Goal: Task Accomplishment & Management: Use online tool/utility

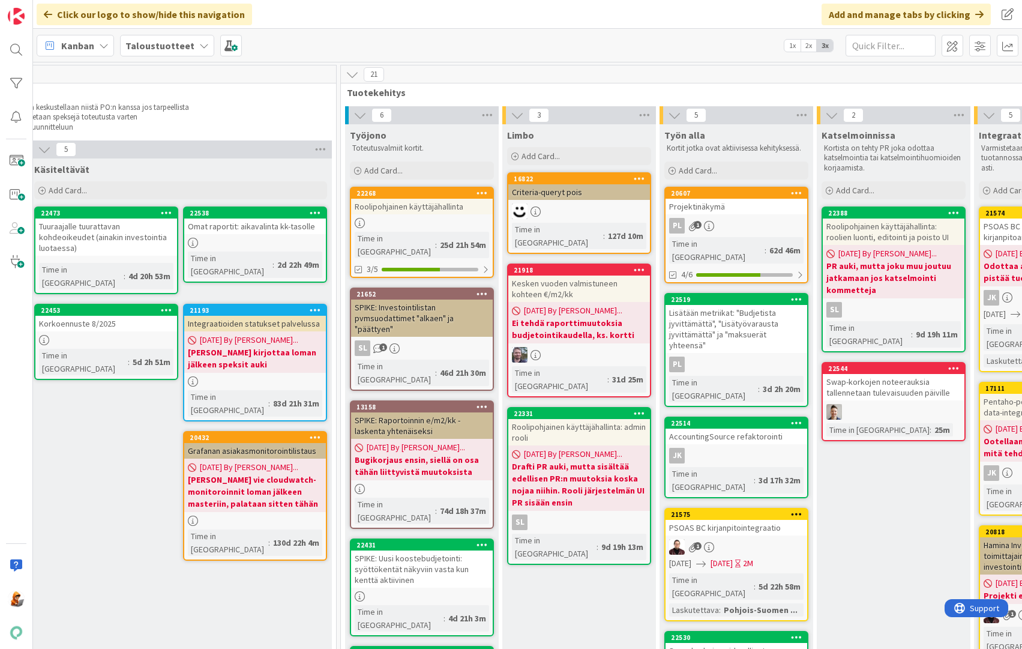
scroll to position [0, 1507]
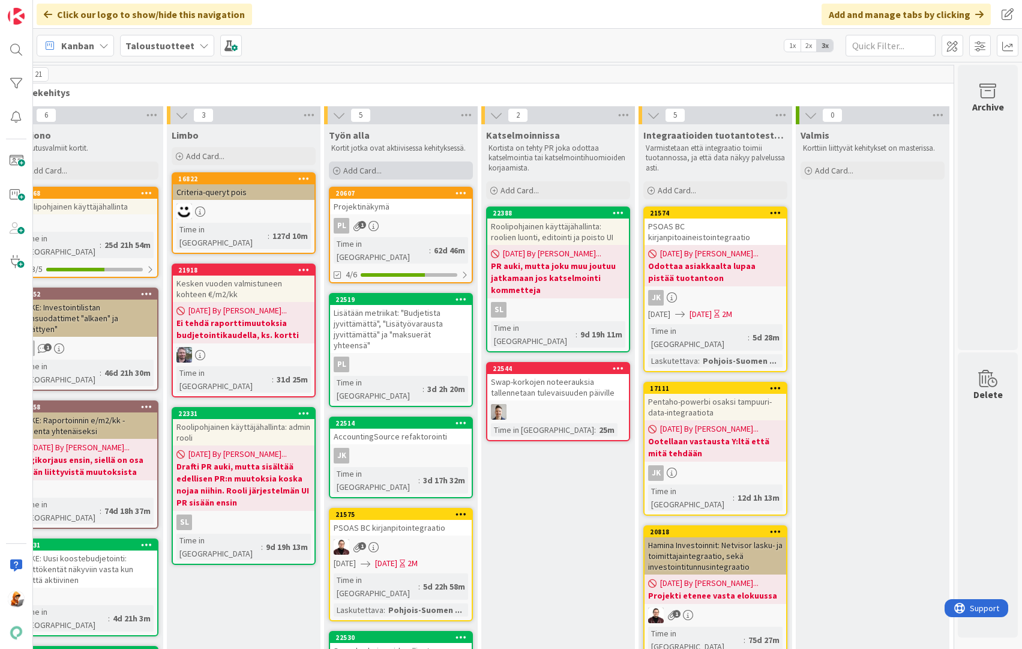
click at [359, 169] on span "Add Card..." at bounding box center [362, 170] width 38 height 11
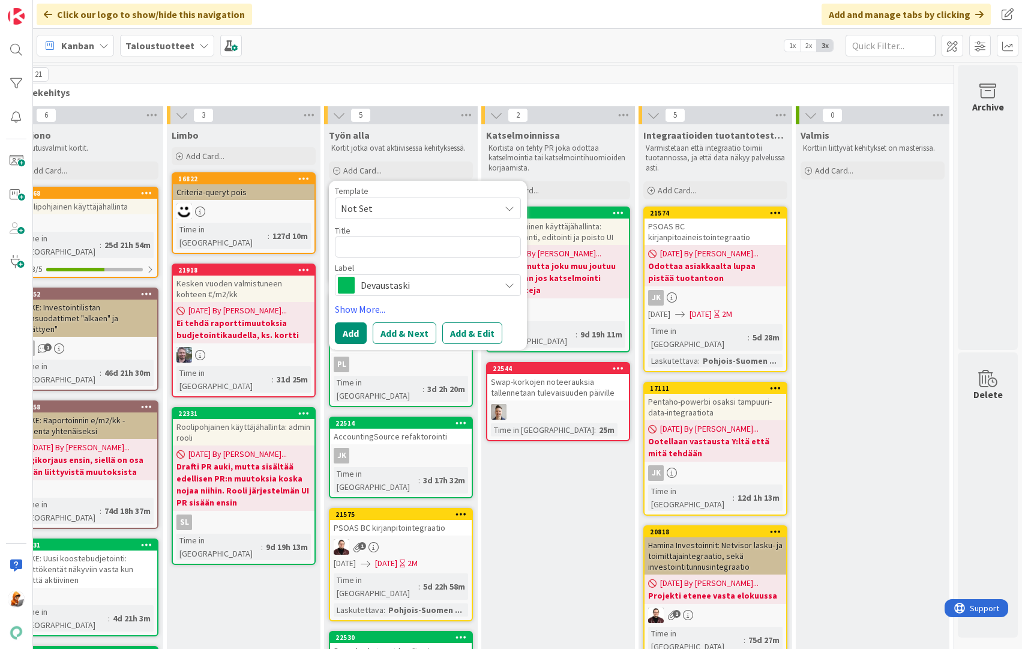
type textarea "x"
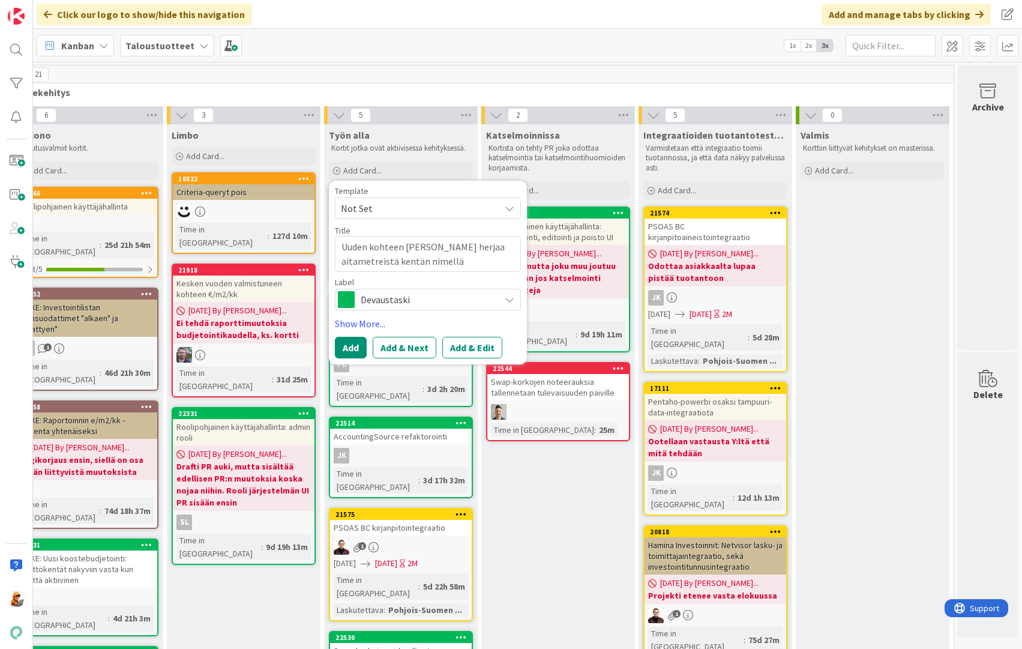
type textarea "Uuden kohteen [PERSON_NAME] herjaa aitametreistä kentän nimellä"
click at [389, 298] on span "Devaustaski" at bounding box center [427, 299] width 133 height 17
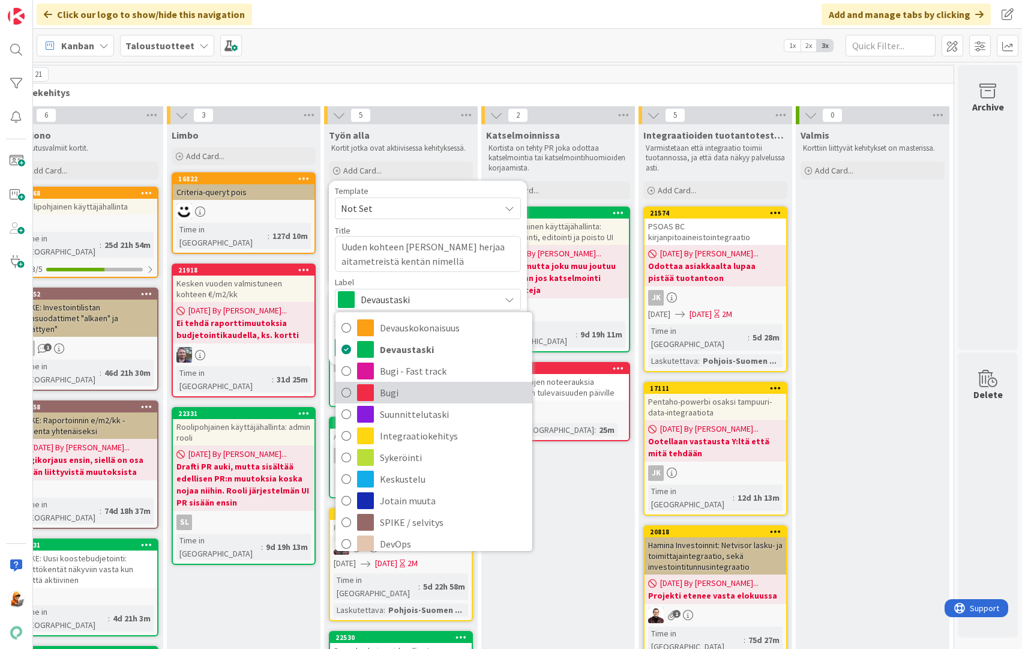
click at [384, 388] on span "Bugi" at bounding box center [453, 392] width 146 height 18
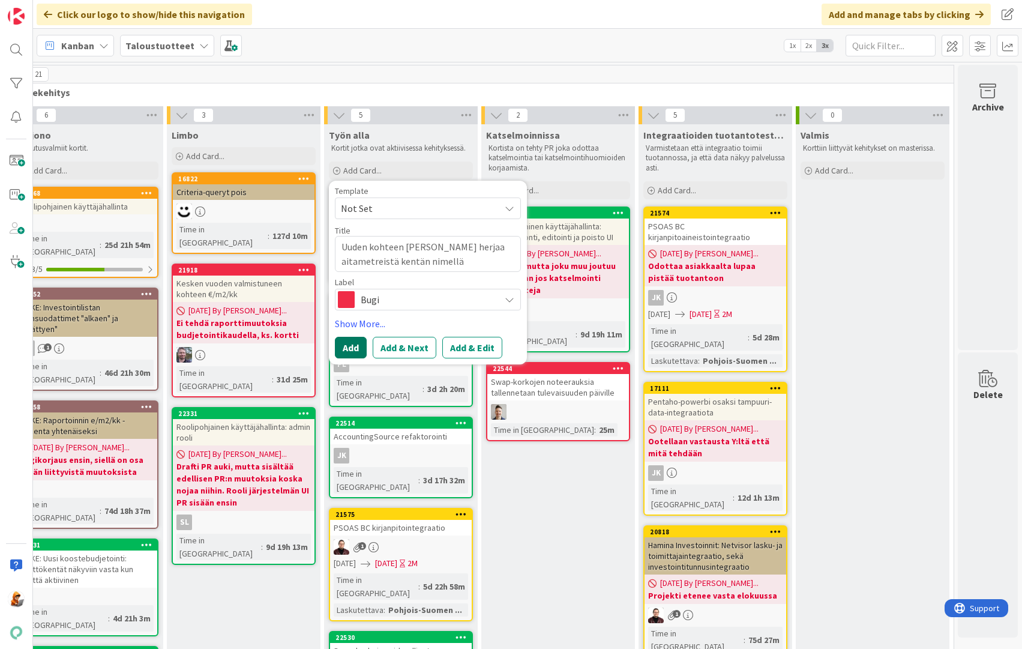
click at [338, 348] on button "Add" at bounding box center [351, 348] width 32 height 22
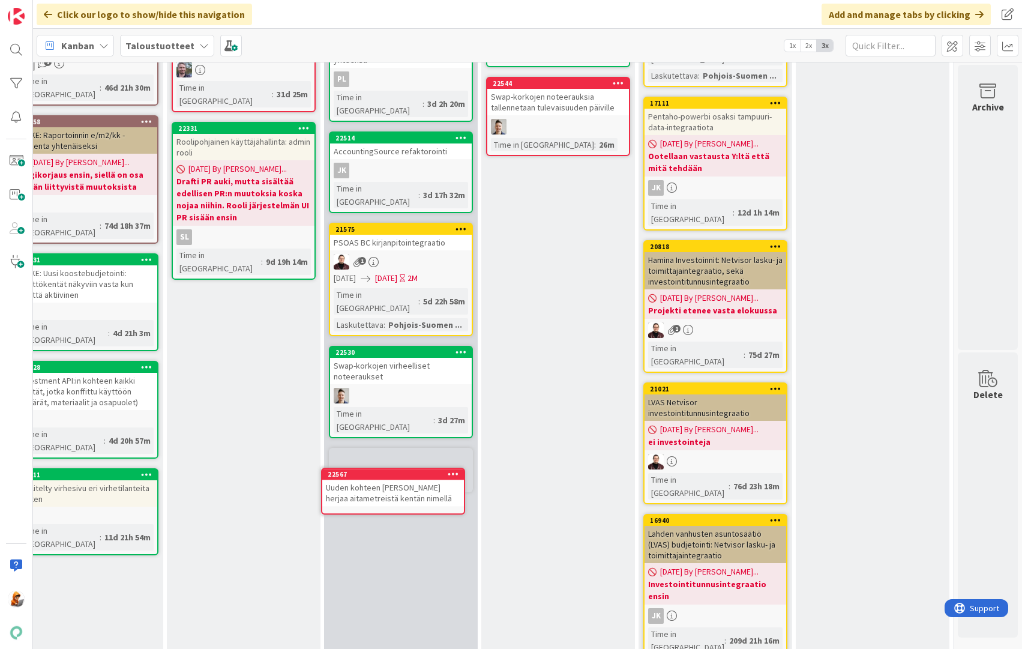
scroll to position [292, 1507]
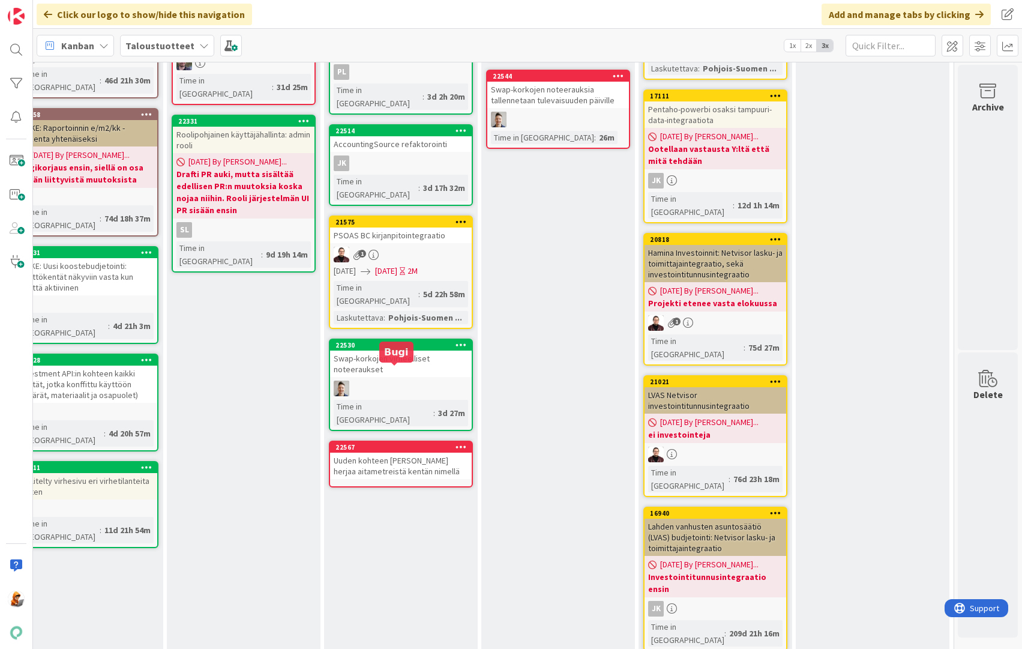
click at [349, 443] on div "22567" at bounding box center [403, 447] width 136 height 8
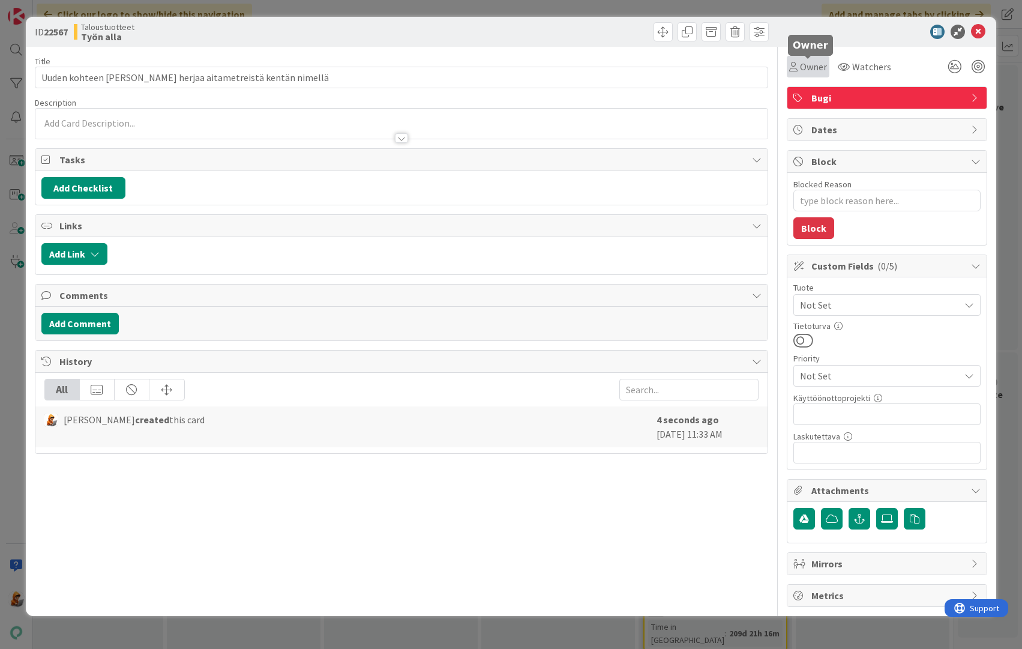
drag, startPoint x: 810, startPoint y: 61, endPoint x: 811, endPoint y: 67, distance: 6.8
click at [810, 61] on span "Owner" at bounding box center [813, 66] width 27 height 14
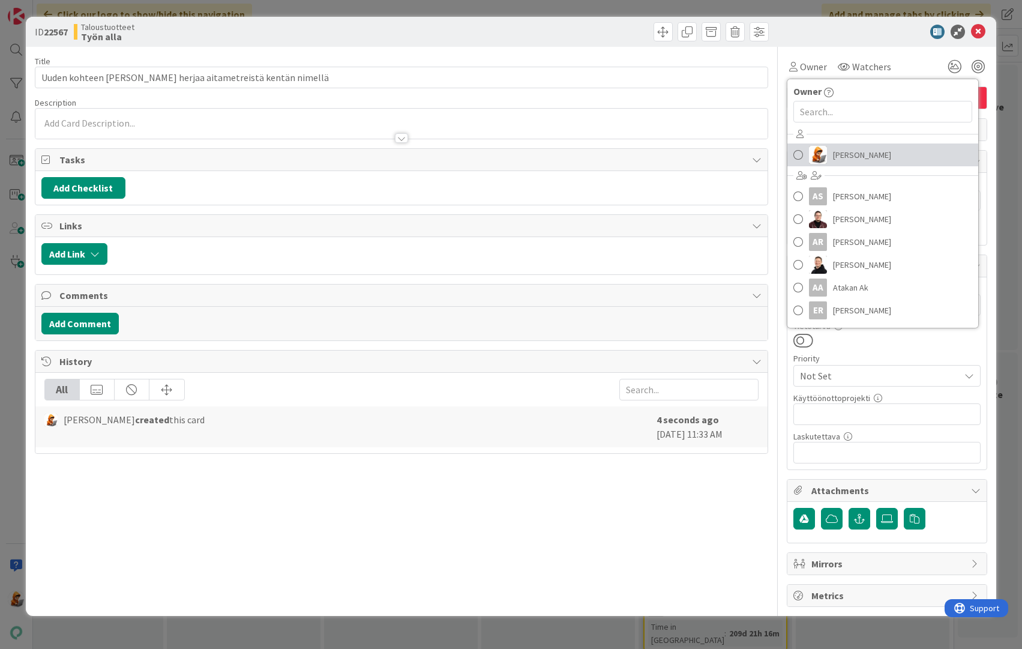
drag, startPoint x: 838, startPoint y: 150, endPoint x: 864, endPoint y: 127, distance: 35.3
click at [838, 150] on span "[PERSON_NAME]" at bounding box center [862, 155] width 58 height 18
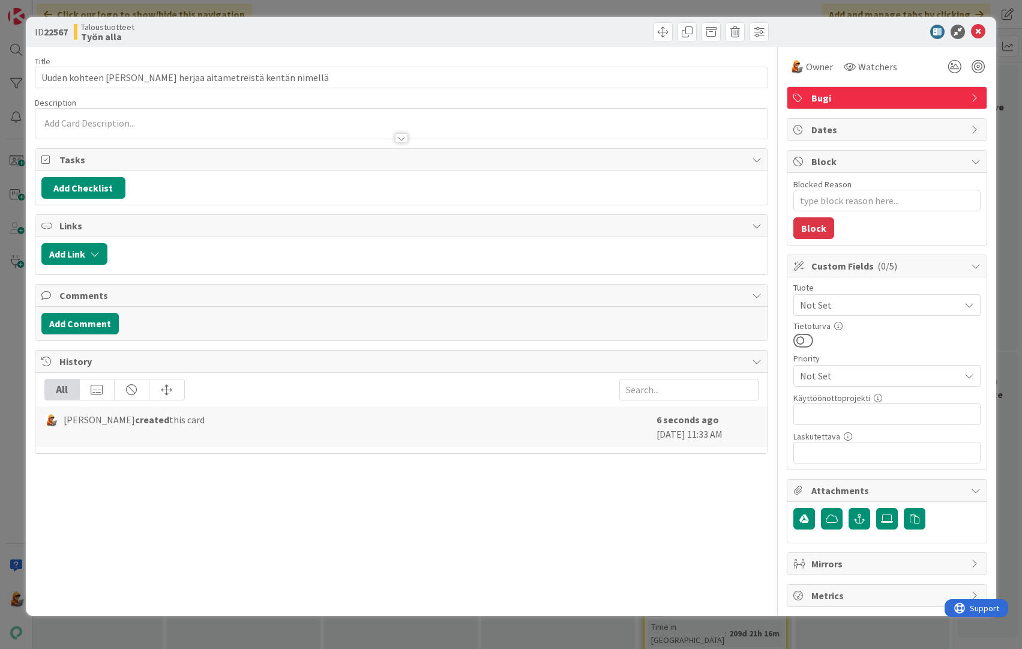
type textarea "x"
click at [975, 32] on icon at bounding box center [978, 32] width 14 height 14
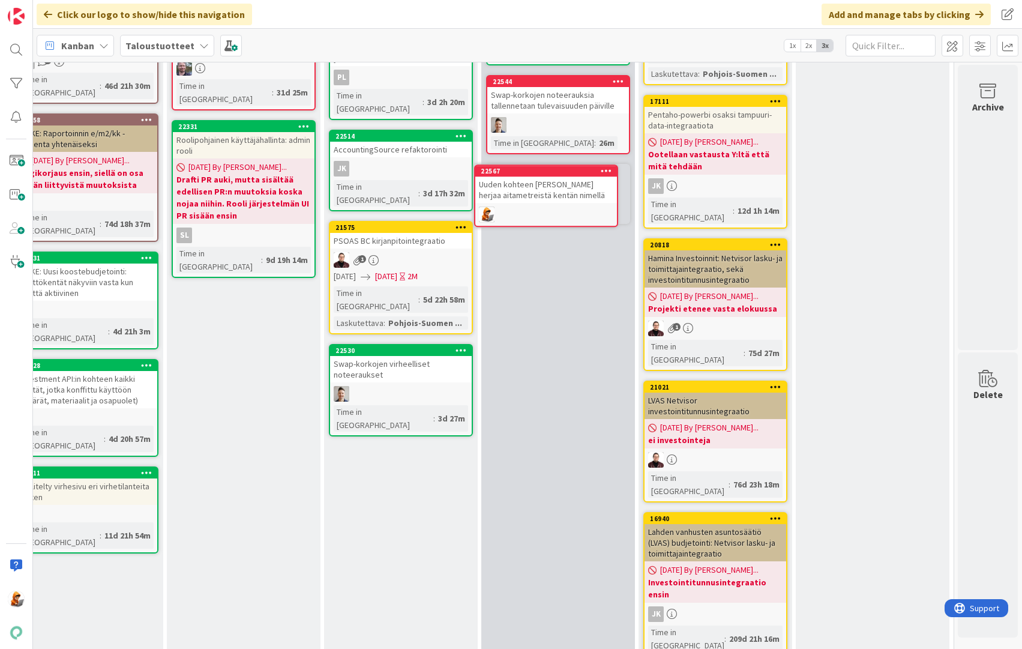
scroll to position [276, 1507]
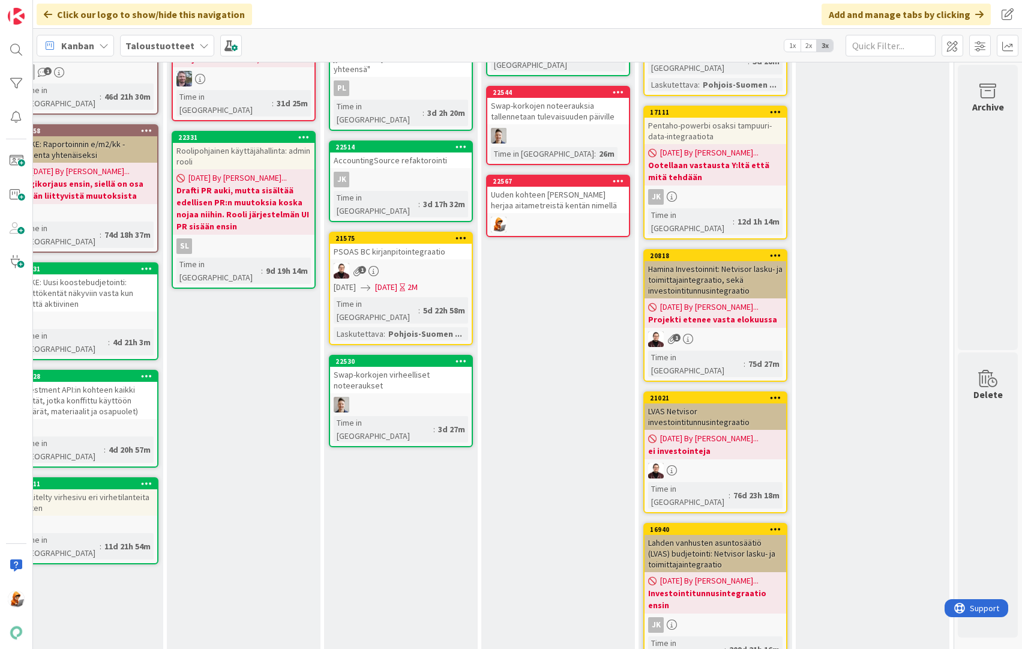
drag, startPoint x: 375, startPoint y: 374, endPoint x: 590, endPoint y: 1, distance: 431.5
